Goal: Find specific fact: Find contact information

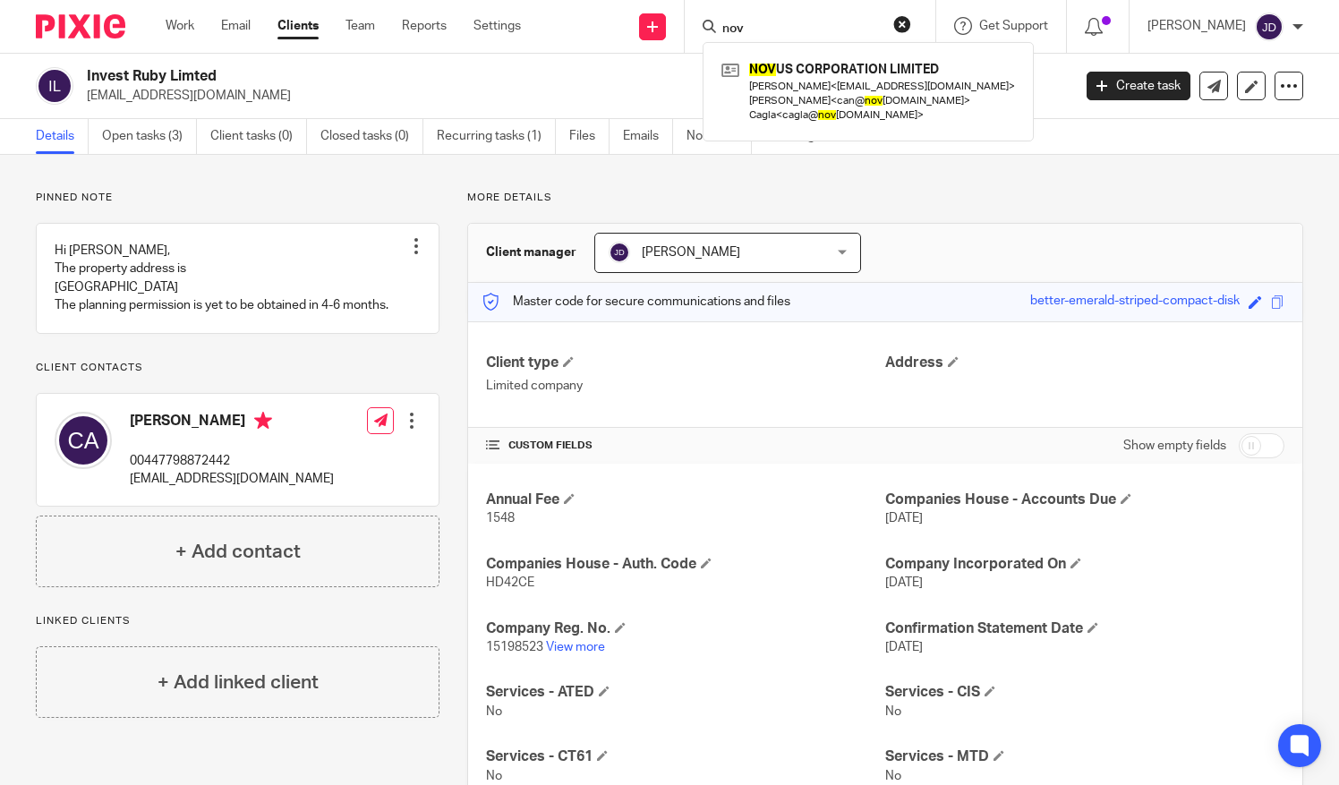
click at [911, 16] on button "reset" at bounding box center [902, 24] width 18 height 18
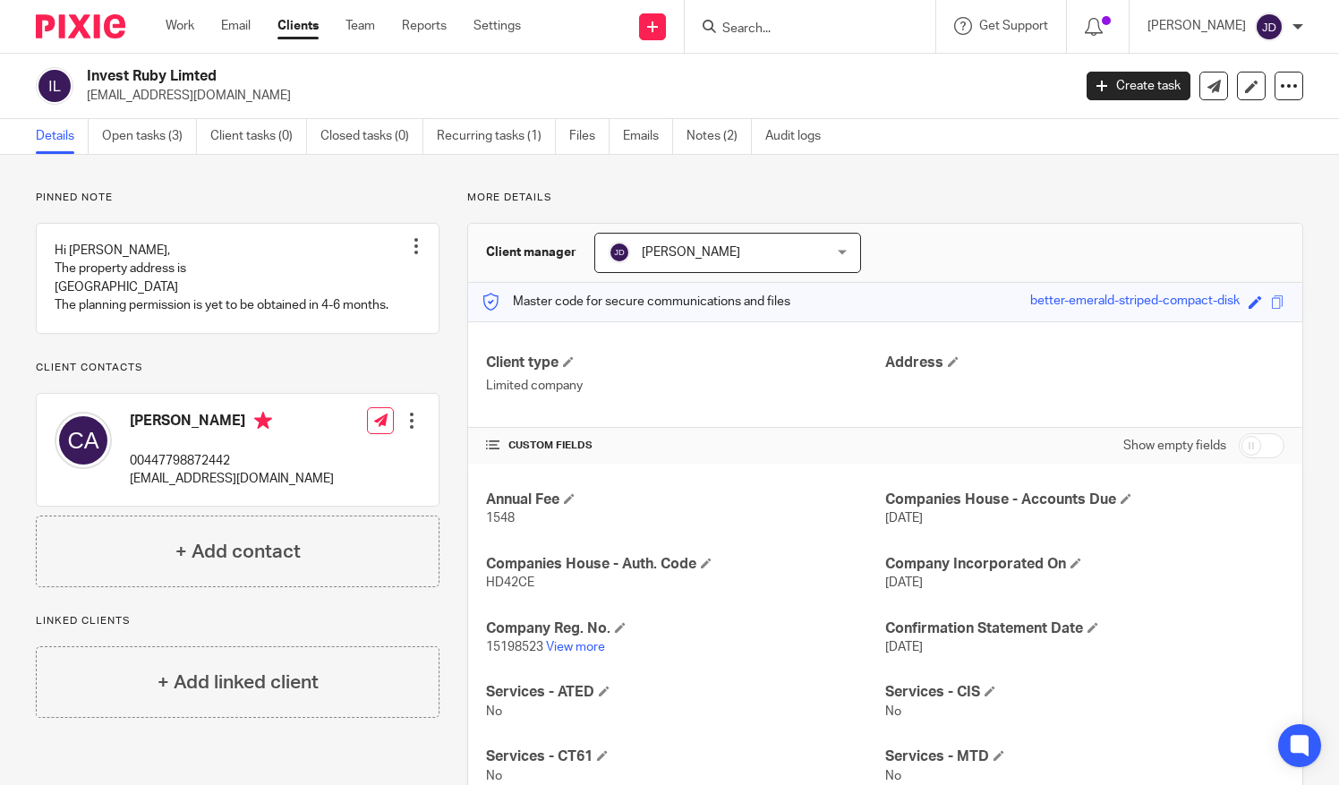
click at [790, 25] on input "Search" at bounding box center [801, 29] width 161 height 16
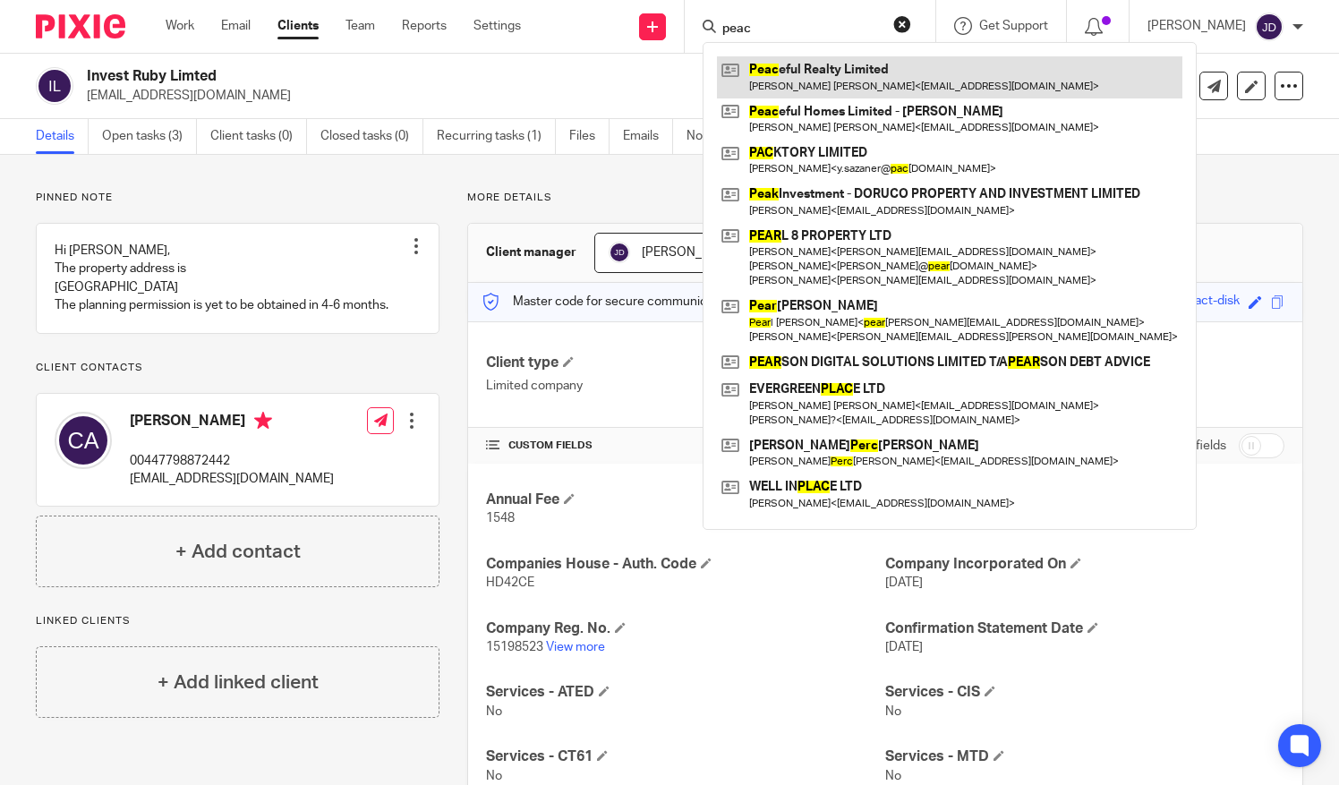
type input "peac"
click at [872, 82] on link at bounding box center [950, 76] width 466 height 41
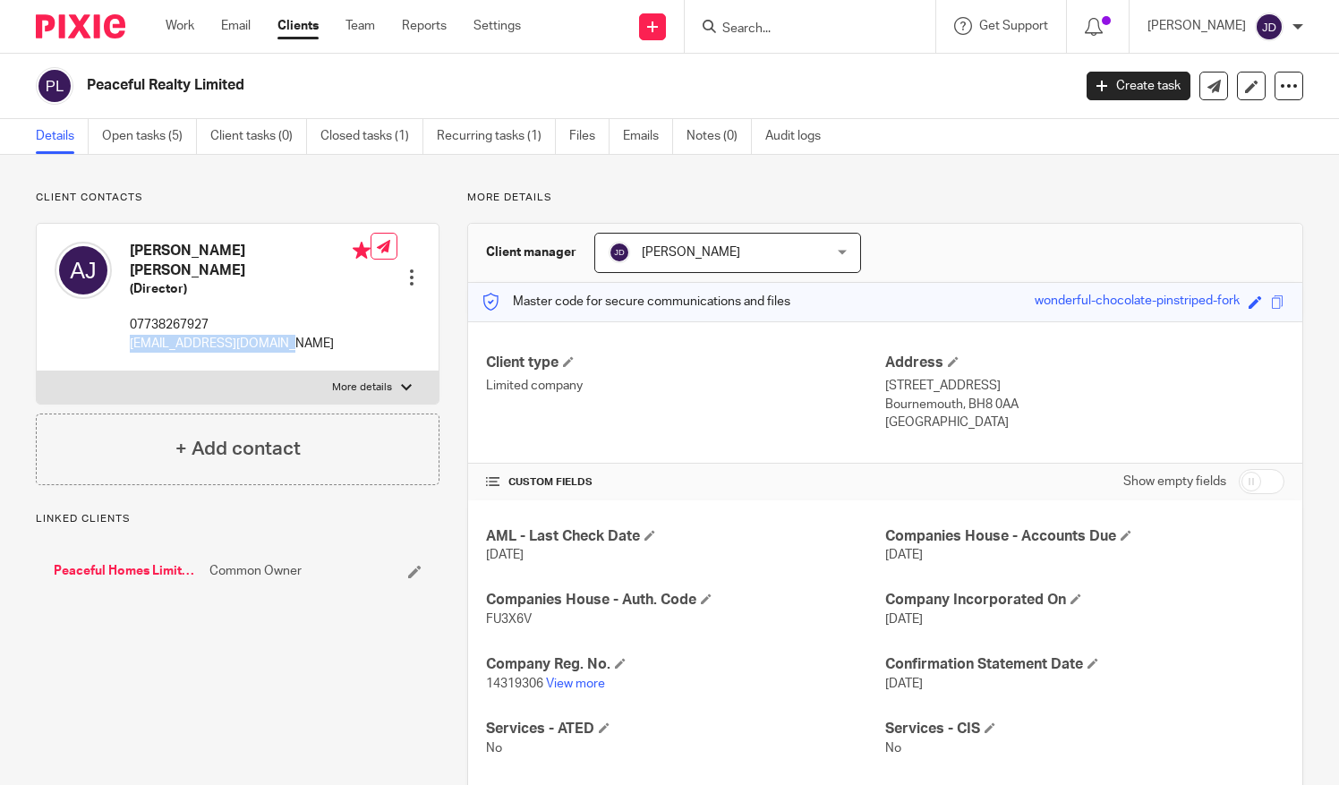
drag, startPoint x: 127, startPoint y: 334, endPoint x: 269, endPoint y: 344, distance: 142.7
click at [269, 344] on div "Angela Lei Jiang (Director) 07738267927 jianglei_uk@hotmail.com Edit contact Cr…" at bounding box center [238, 298] width 402 height 148
copy p "[EMAIL_ADDRESS][DOMAIN_NAME]"
click at [1293, 21] on div at bounding box center [1298, 26] width 11 height 11
click at [1209, 116] on li "Logout" at bounding box center [1235, 125] width 118 height 26
